Goal: Information Seeking & Learning: Find specific fact

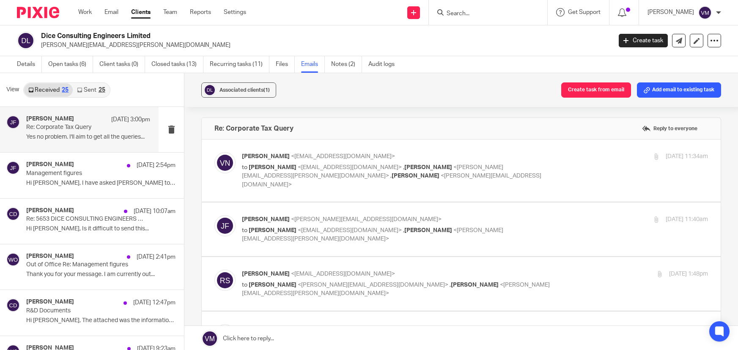
click at [481, 12] on input "Search" at bounding box center [484, 14] width 76 height 8
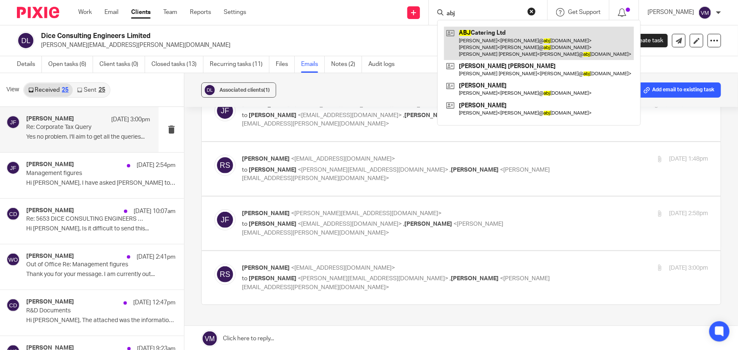
type input "abj"
click at [483, 37] on link at bounding box center [539, 43] width 190 height 33
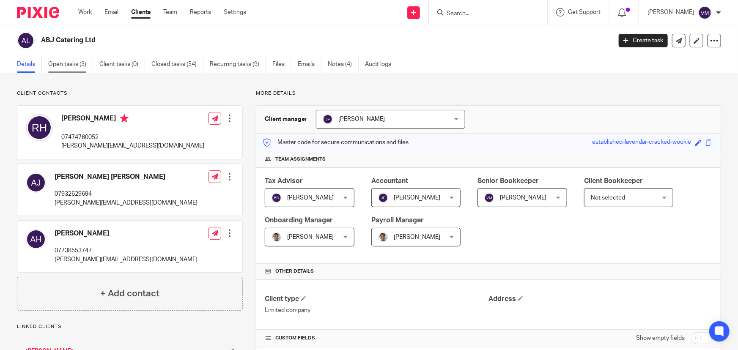
click at [66, 60] on link "Open tasks (3)" at bounding box center [70, 64] width 45 height 16
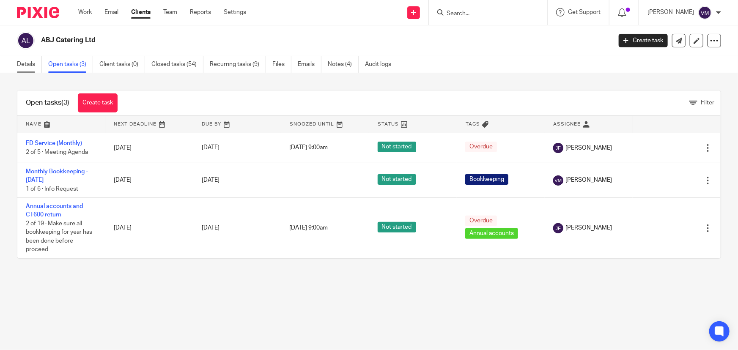
click at [20, 64] on link "Details" at bounding box center [29, 64] width 25 height 16
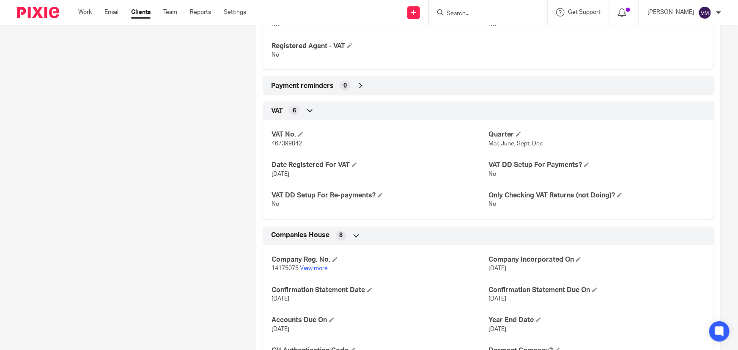
scroll to position [692, 0]
click at [285, 147] on span "467399042" at bounding box center [287, 144] width 30 height 6
copy span "467399042"
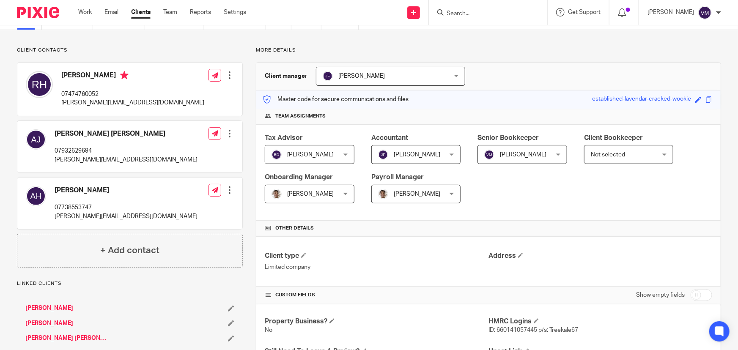
scroll to position [0, 0]
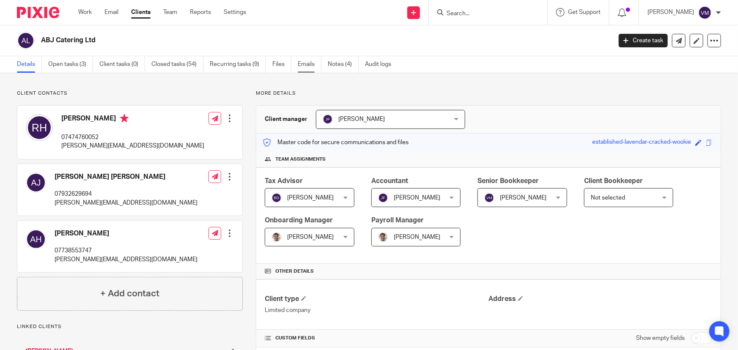
click at [317, 63] on link "Emails" at bounding box center [310, 64] width 24 height 16
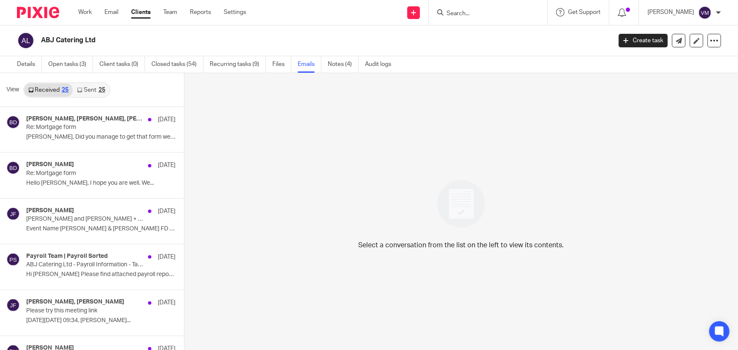
click at [140, 9] on link "Clients" at bounding box center [140, 12] width 19 height 8
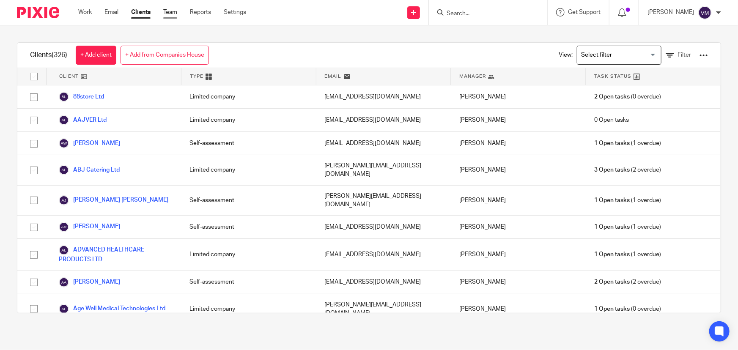
click at [174, 14] on link "Team" at bounding box center [170, 12] width 14 height 8
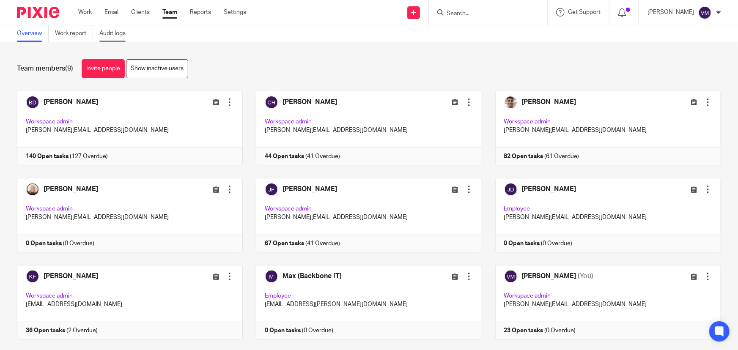
click at [114, 34] on link "Audit logs" at bounding box center [115, 33] width 33 height 16
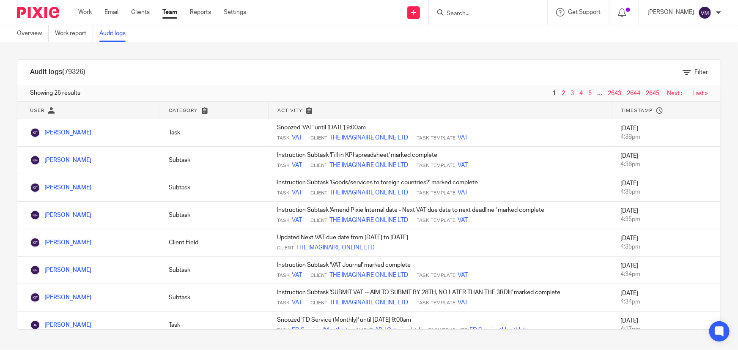
click at [168, 11] on link "Team" at bounding box center [169, 12] width 15 height 8
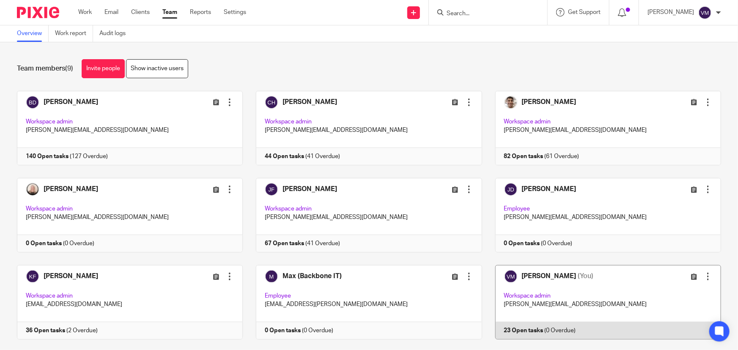
click at [606, 333] on link at bounding box center [601, 302] width 239 height 74
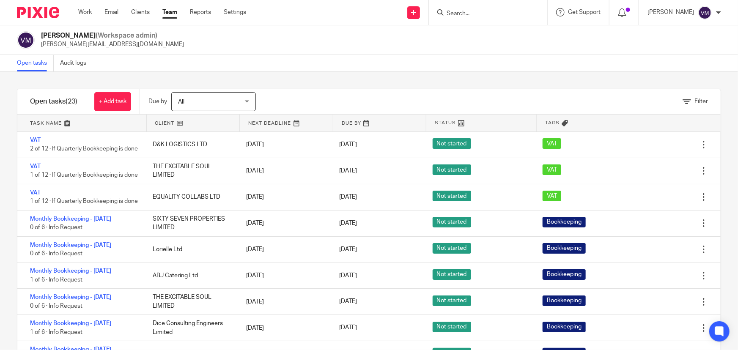
click at [478, 14] on input "Search" at bounding box center [484, 14] width 76 height 8
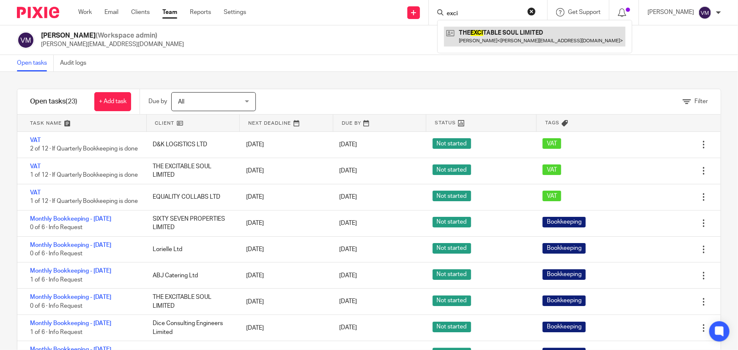
type input "exci"
click at [489, 31] on link at bounding box center [534, 36] width 181 height 19
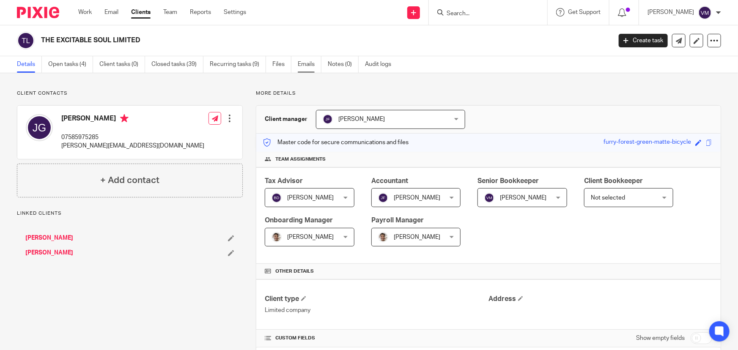
click at [308, 61] on link "Emails" at bounding box center [310, 64] width 24 height 16
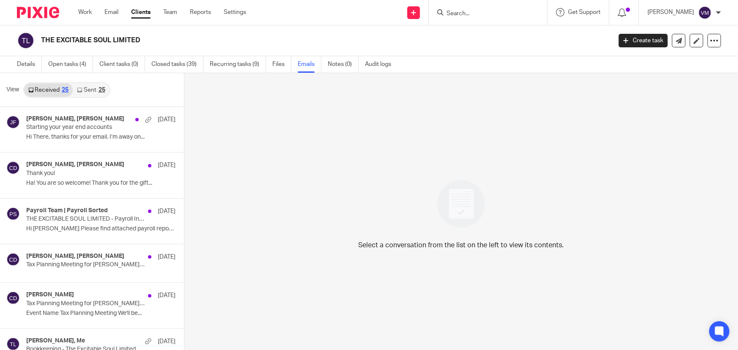
click at [91, 90] on link "Sent 25" at bounding box center [91, 90] width 36 height 14
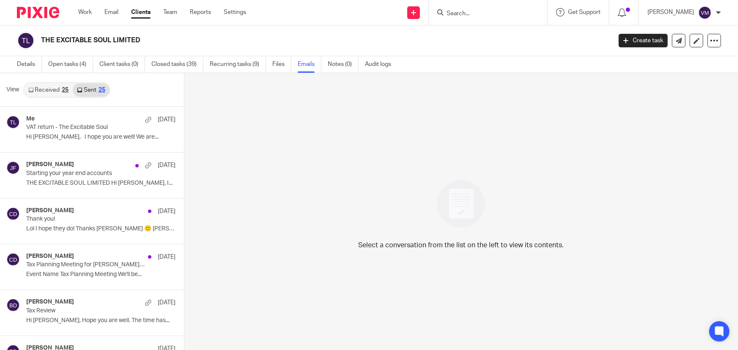
scroll to position [1, 0]
click at [175, 11] on link "Team" at bounding box center [170, 12] width 14 height 8
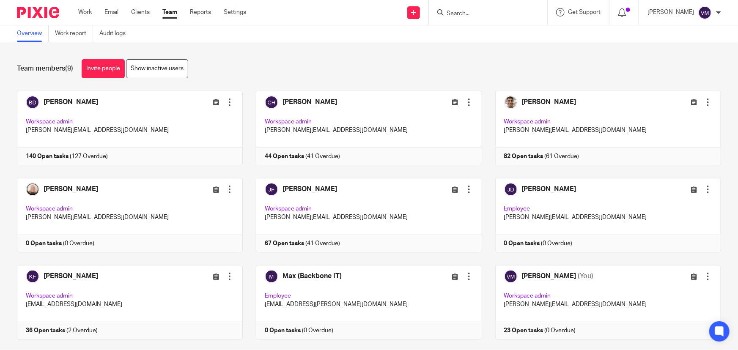
click at [494, 13] on input "Search" at bounding box center [484, 14] width 76 height 8
click at [468, 12] on input "Search" at bounding box center [484, 14] width 76 height 8
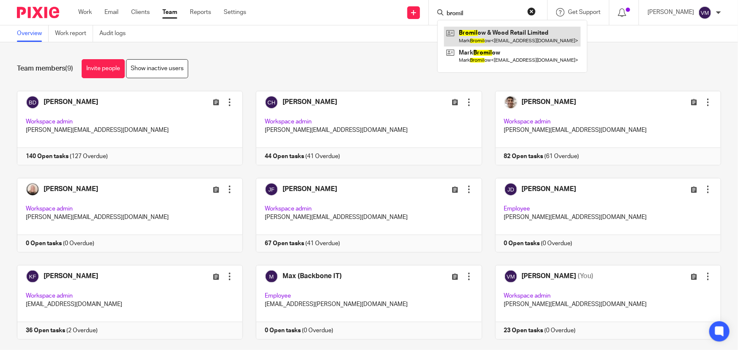
type input "bromil"
click at [502, 30] on link at bounding box center [512, 36] width 137 height 19
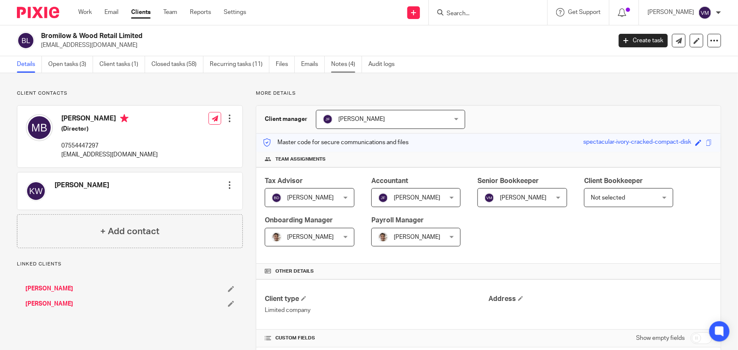
click at [340, 64] on link "Notes (4)" at bounding box center [346, 64] width 31 height 16
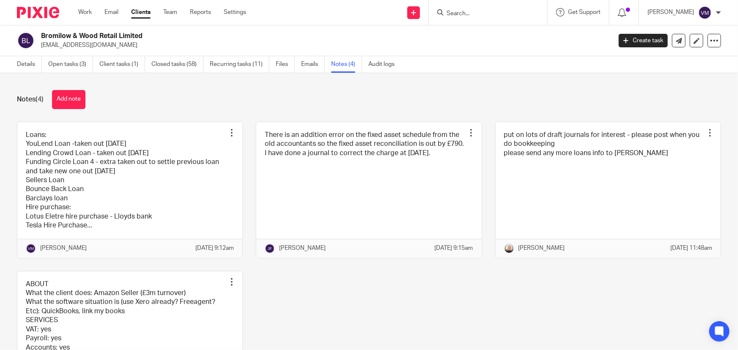
click at [469, 11] on input "Search" at bounding box center [484, 14] width 76 height 8
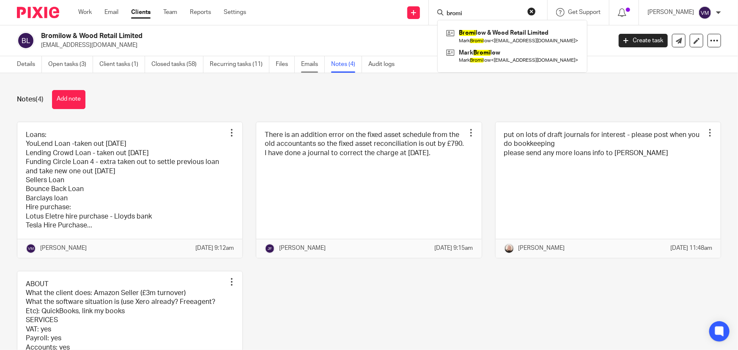
type input "bromi"
click at [310, 63] on link "Emails" at bounding box center [313, 64] width 24 height 16
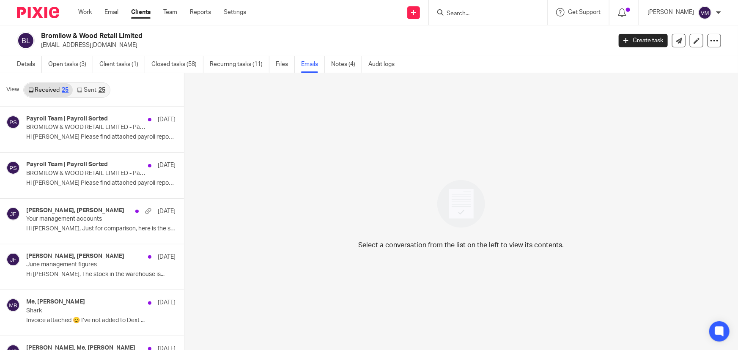
click at [91, 91] on link "Sent 25" at bounding box center [91, 90] width 36 height 14
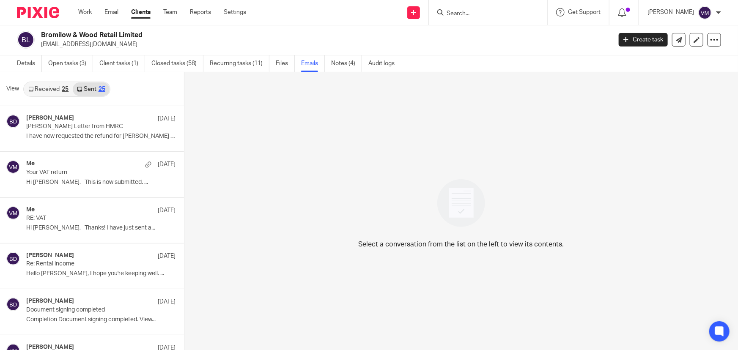
click at [49, 91] on link "Received 25" at bounding box center [48, 89] width 49 height 14
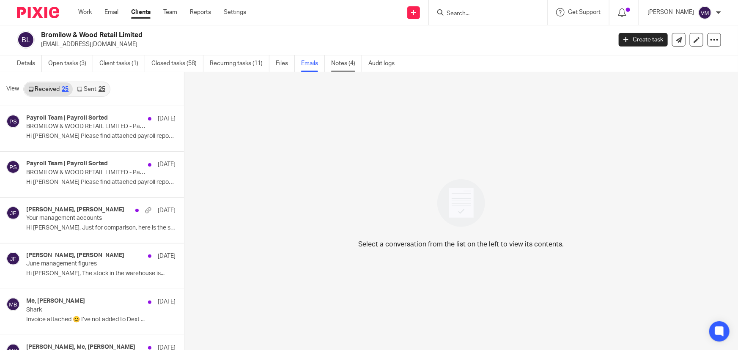
click at [340, 63] on link "Notes (4)" at bounding box center [346, 63] width 31 height 16
